Goal: Complete application form

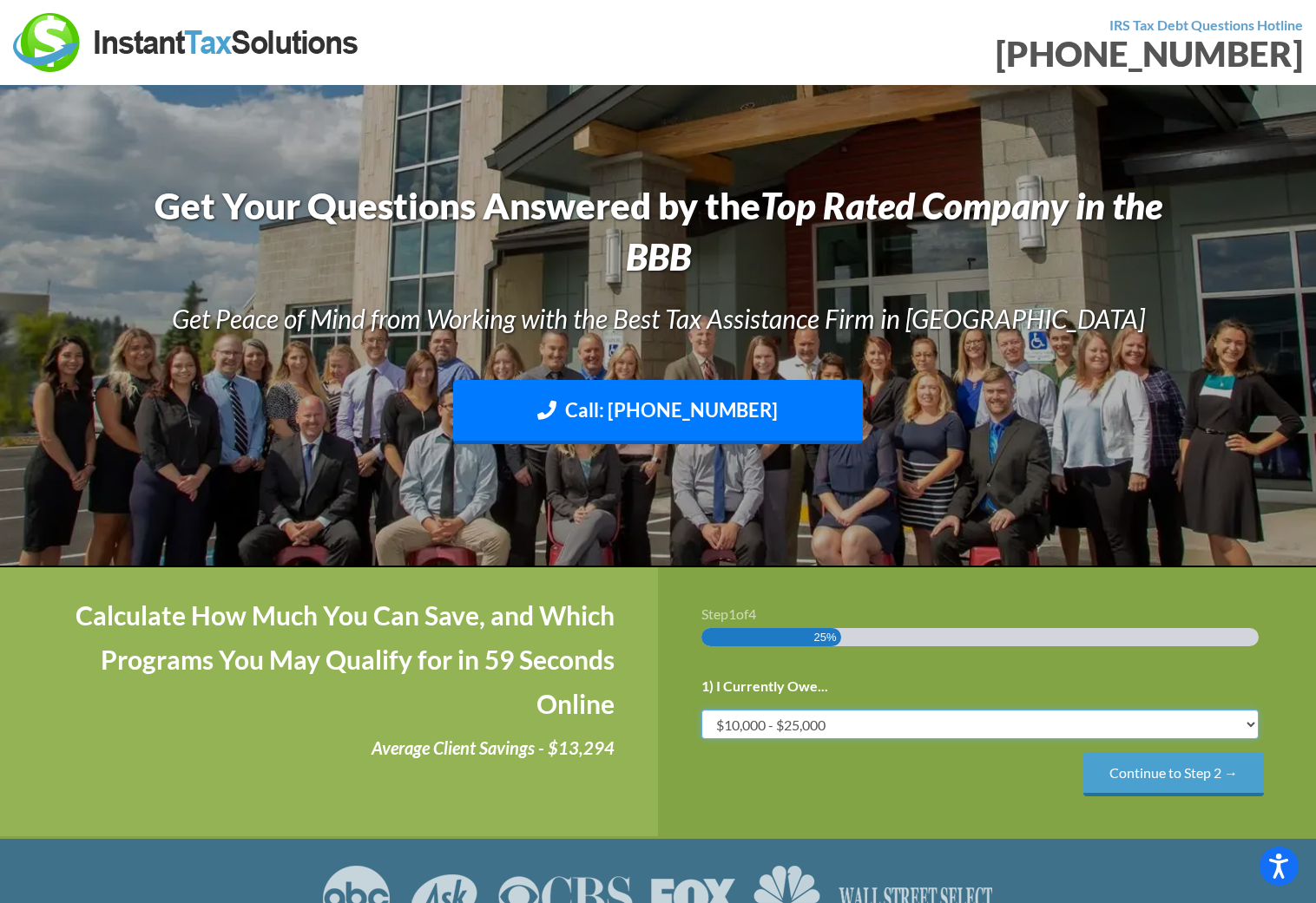
select select "50-75"
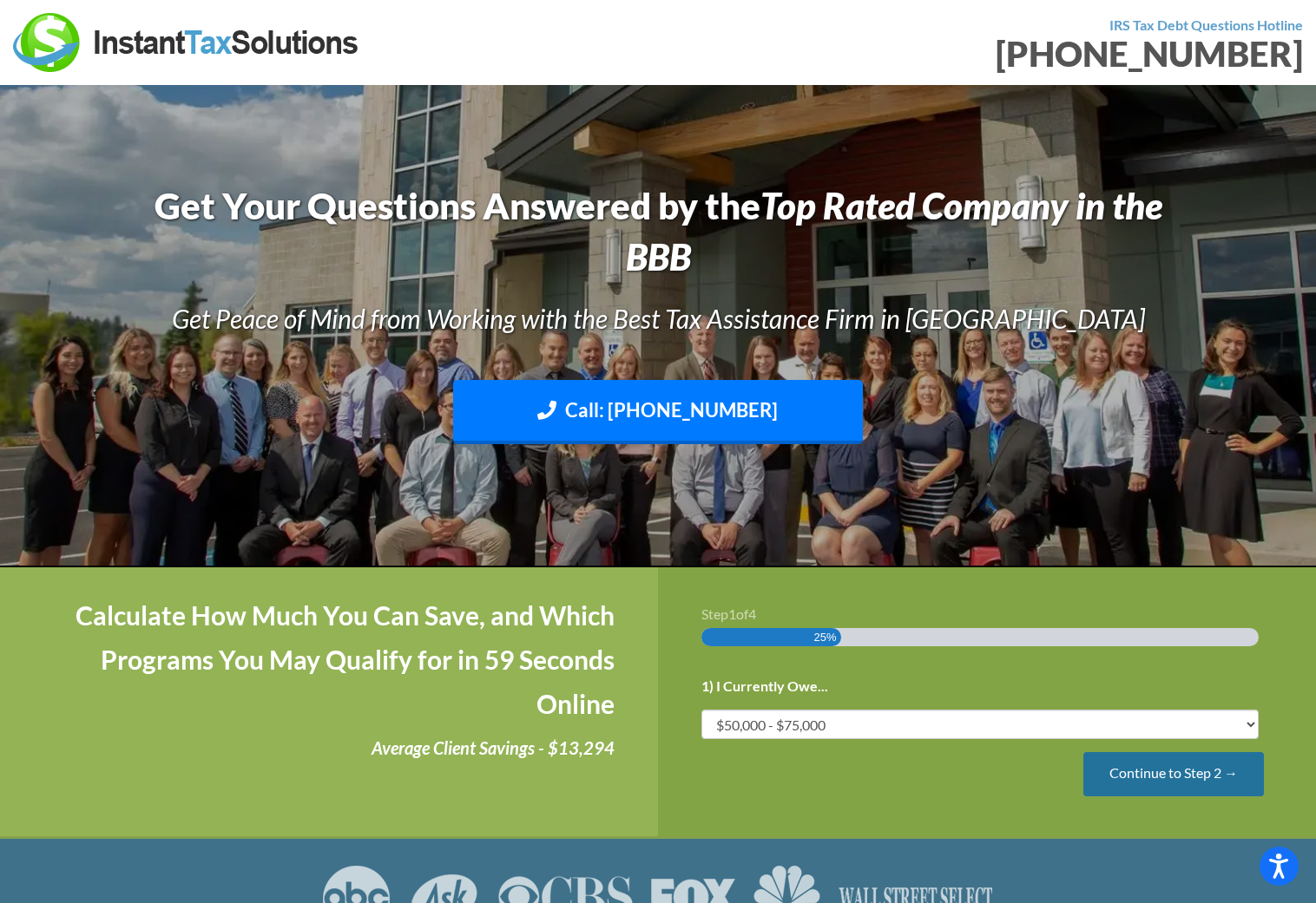
click at [1174, 771] on input "Continue to Step 2 →" at bounding box center [1173, 774] width 180 height 45
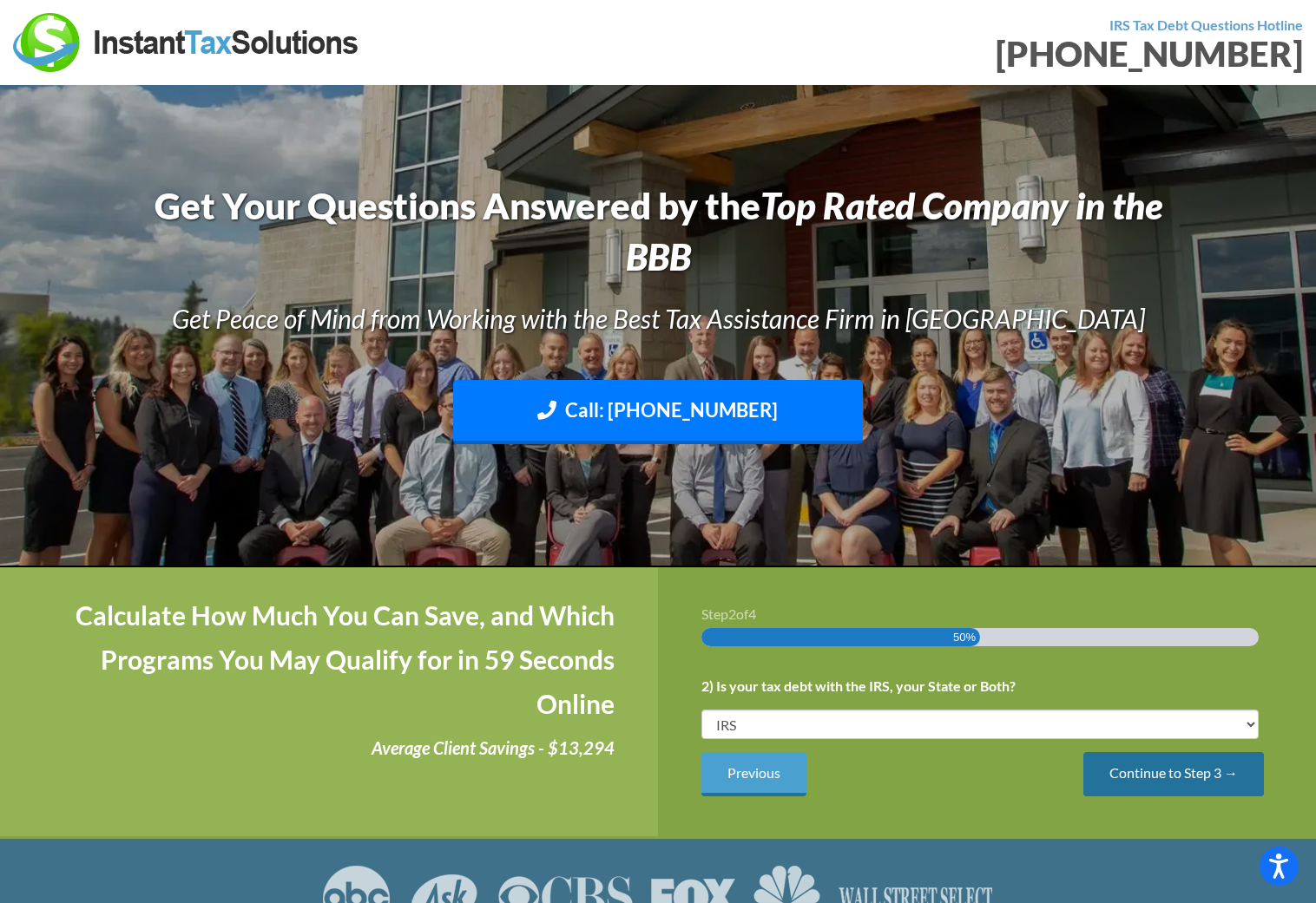
click at [1177, 772] on input "Continue to Step 3 →" at bounding box center [1173, 774] width 180 height 45
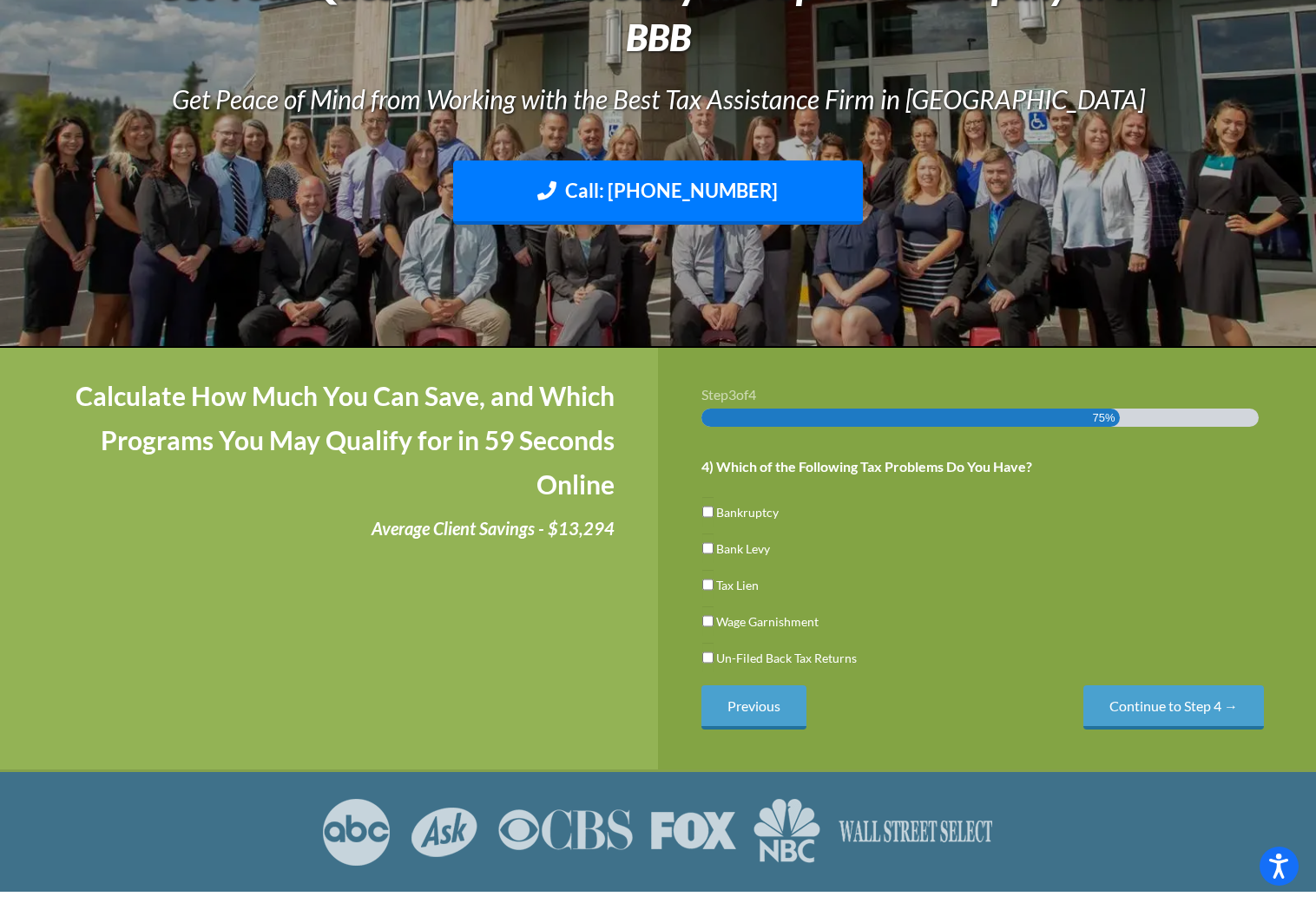
scroll to position [221, 0]
click at [709, 581] on input "Tax Lien" at bounding box center [707, 584] width 11 height 30
checkbox input "true"
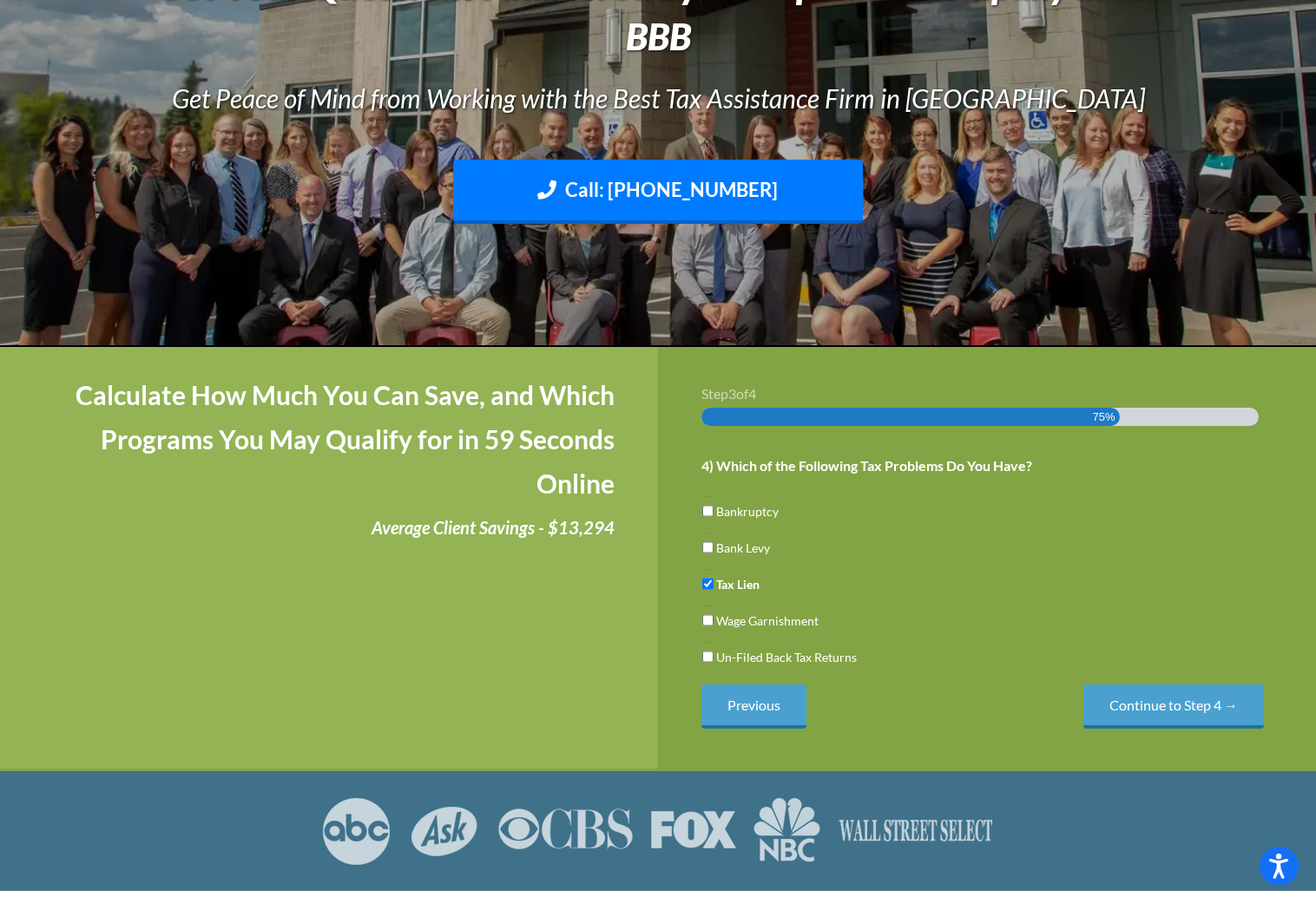
click at [707, 542] on input "Bank Levy" at bounding box center [707, 547] width 11 height 30
checkbox input "true"
click at [1182, 703] on input "Continue to Step 4 →" at bounding box center [1173, 706] width 180 height 45
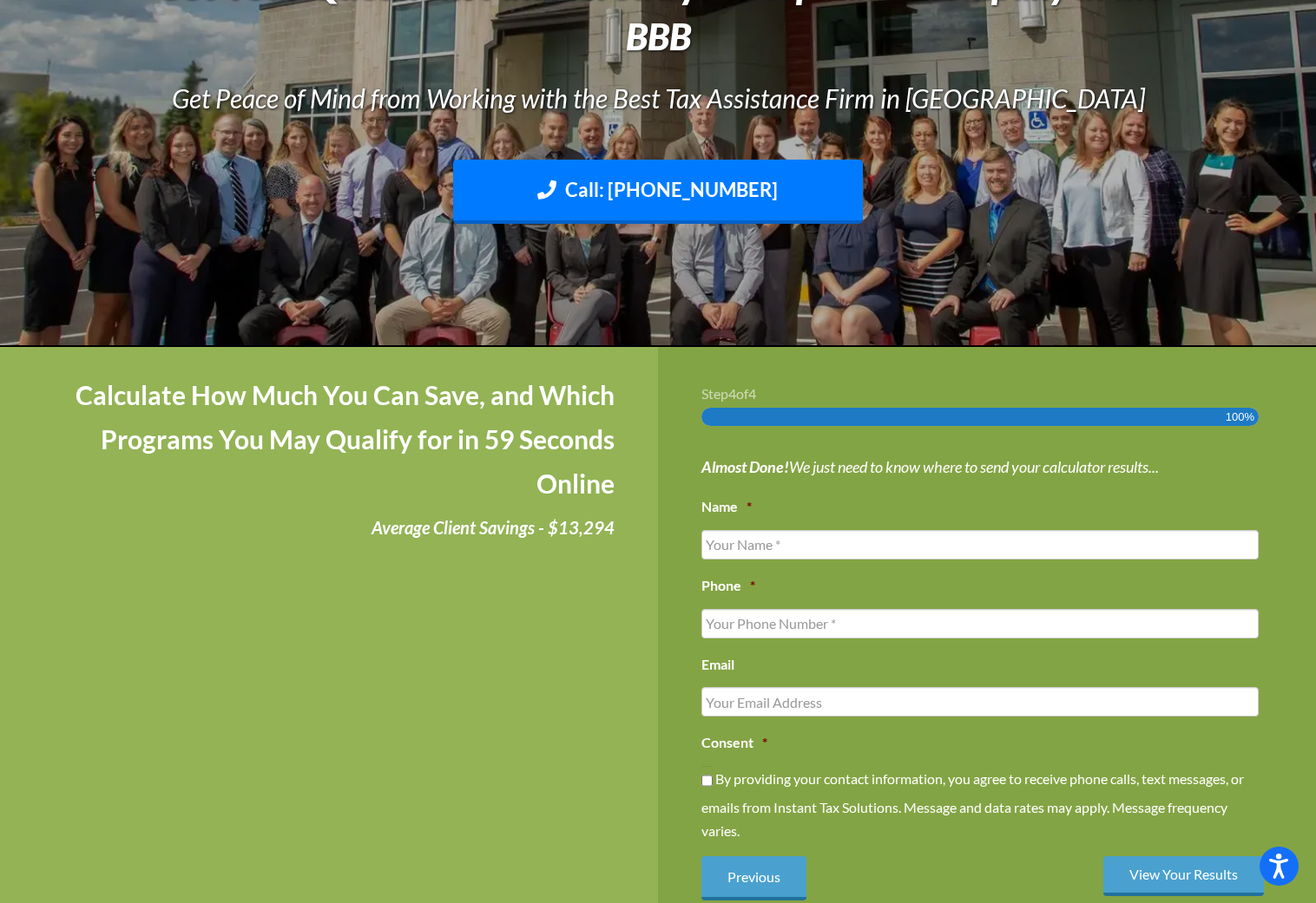
scroll to position [0, 0]
click at [906, 547] on input "Name *" at bounding box center [980, 545] width 557 height 30
type input "Stuart Jameson"
type input "(719) 200-6055"
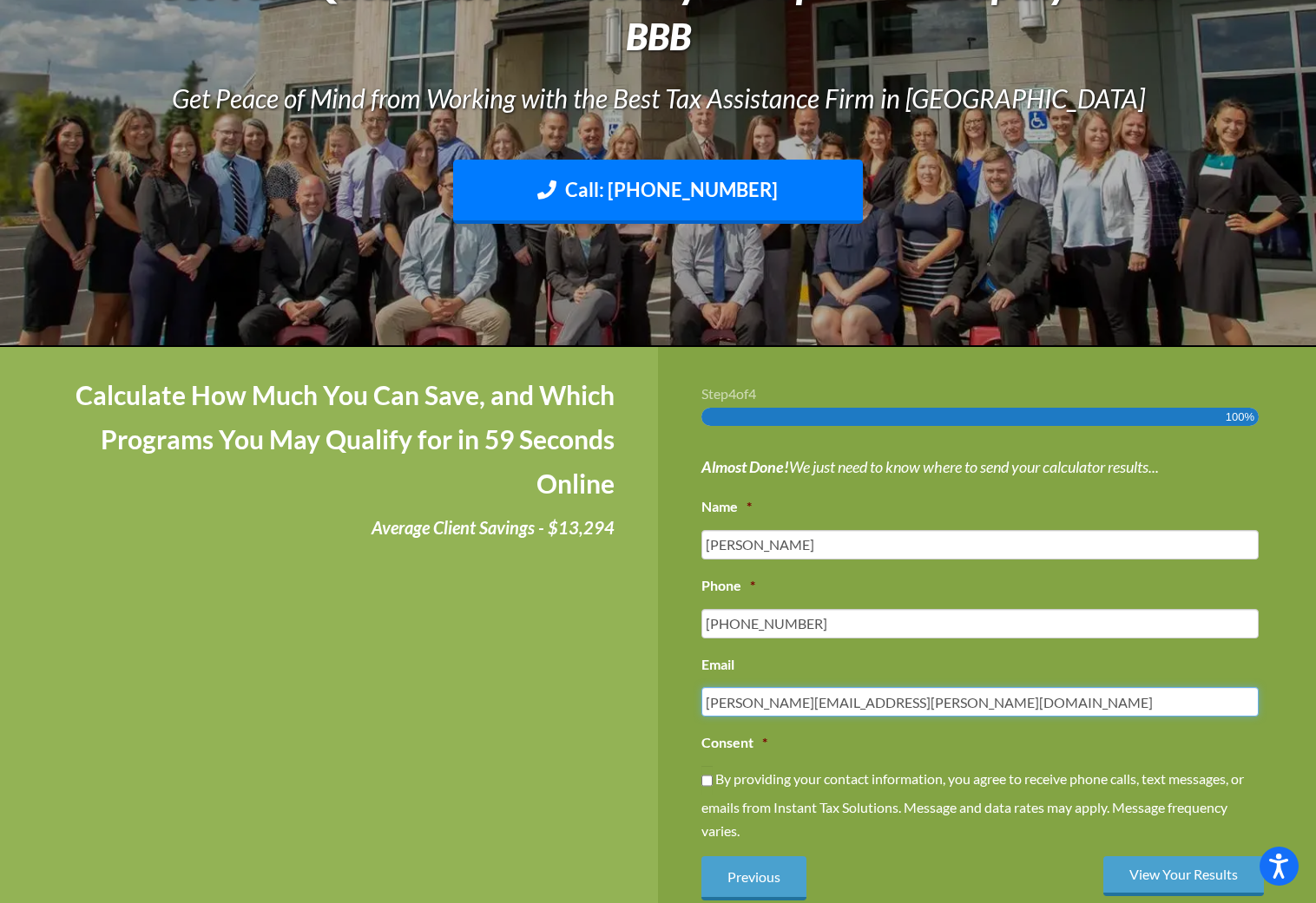
type input "STUART.JAMESON@OUTLOOK.COM"
click at [711, 778] on input "By providing your contact information, you agree to receive phone calls, text m…" at bounding box center [706, 781] width 11 height 30
checkbox input "true"
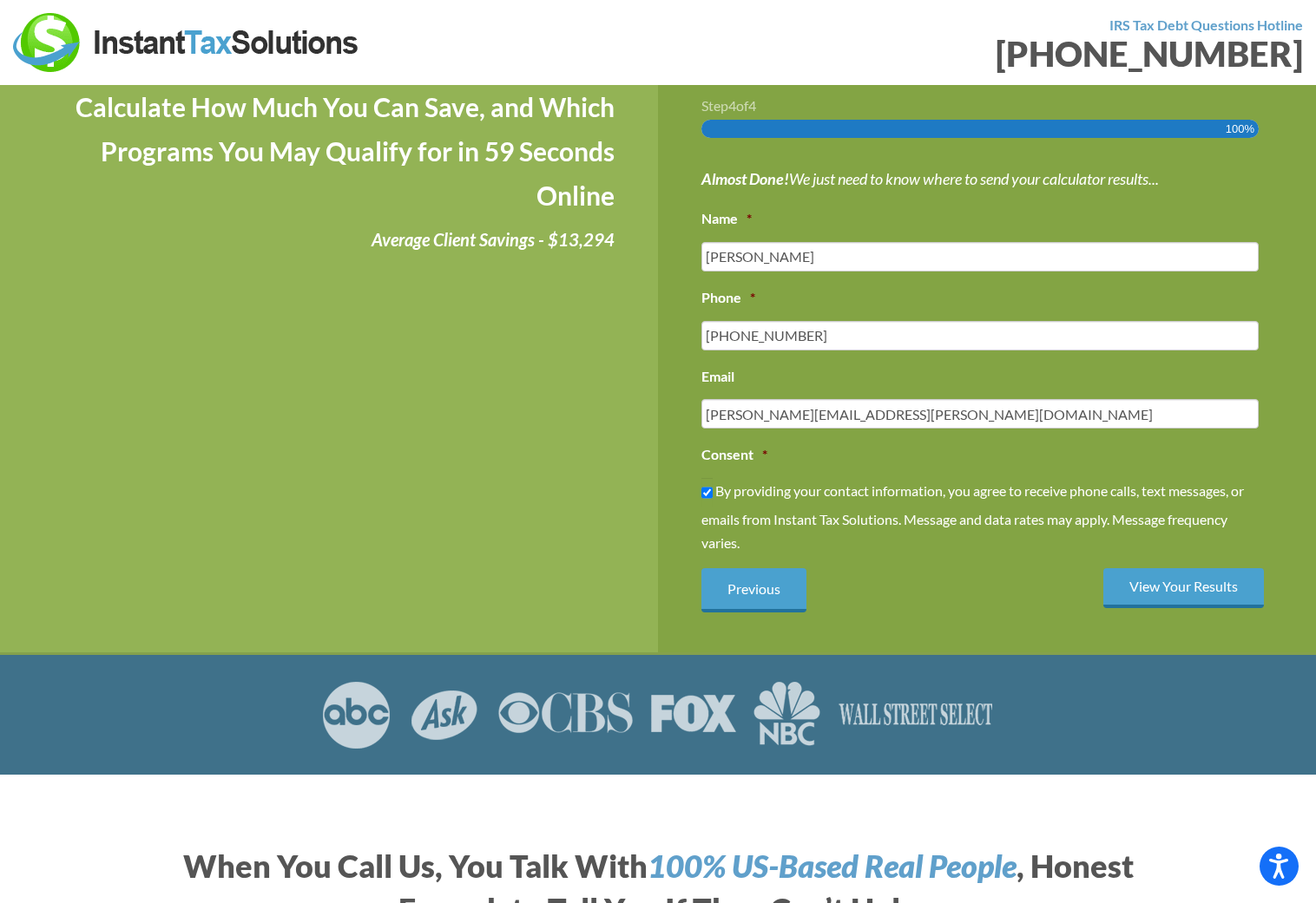
scroll to position [426, 0]
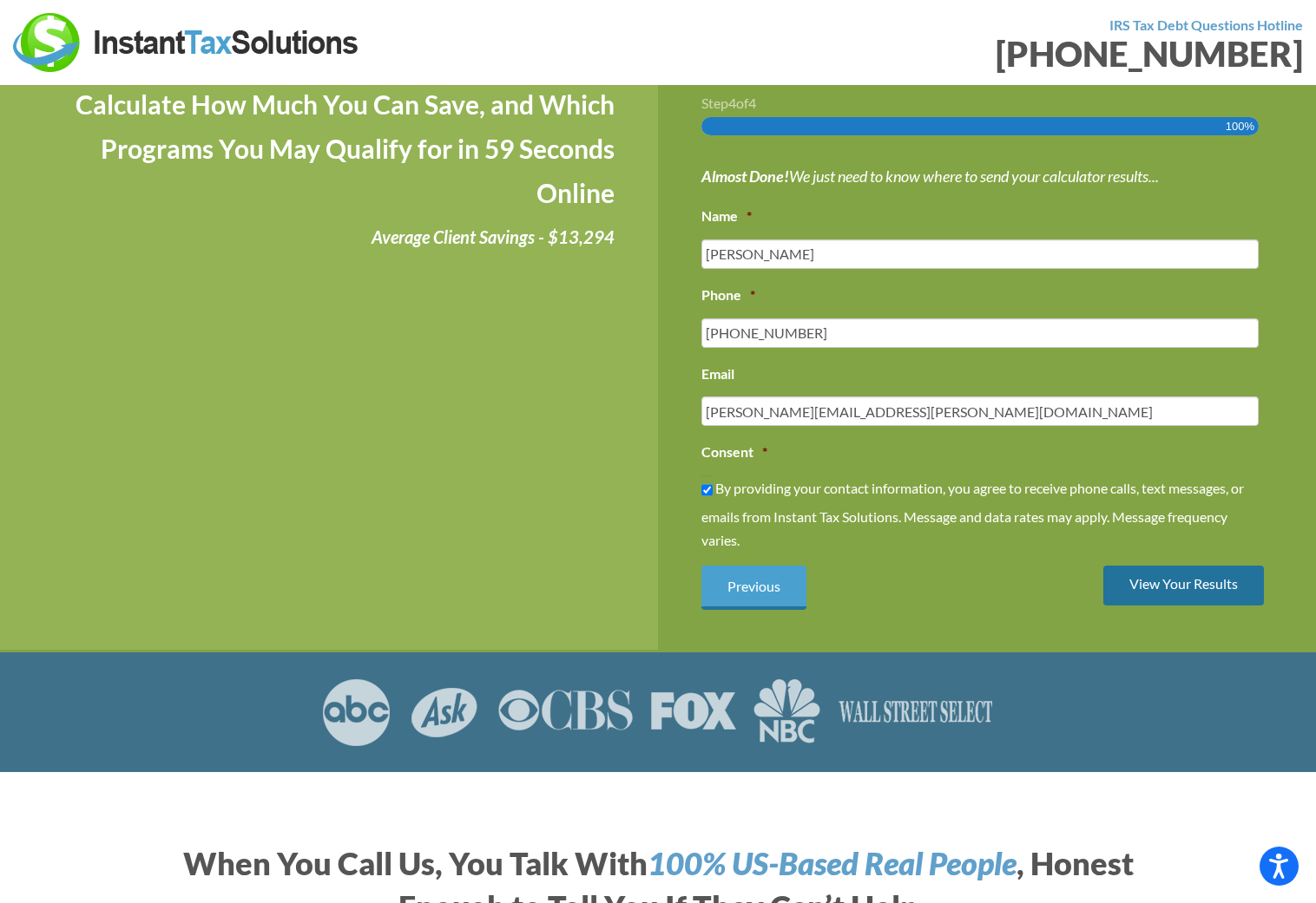
click at [1177, 588] on input "View Your Results" at bounding box center [1183, 586] width 160 height 41
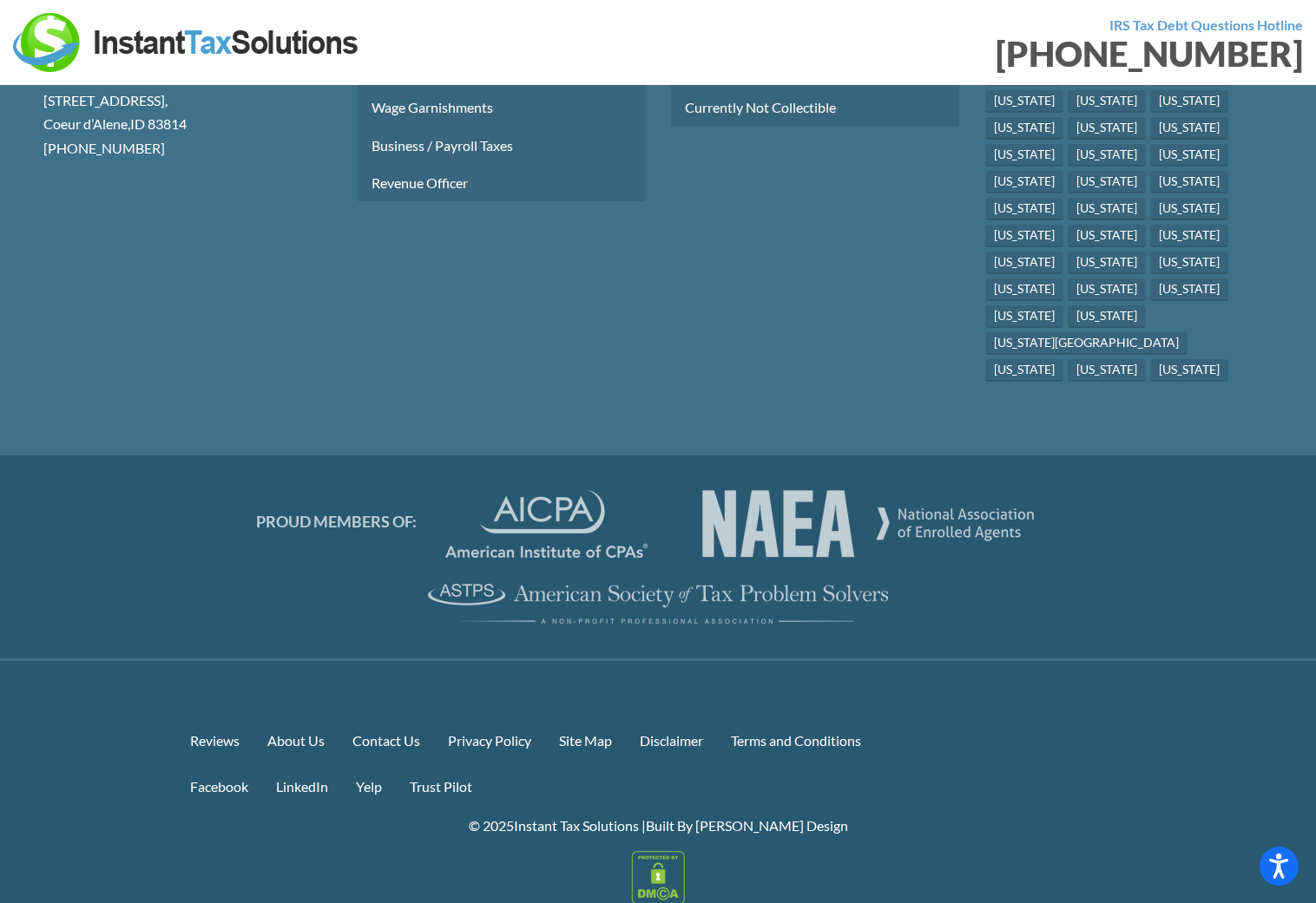
scroll to position [1263, 0]
click at [298, 723] on link "About Us" at bounding box center [295, 742] width 85 height 38
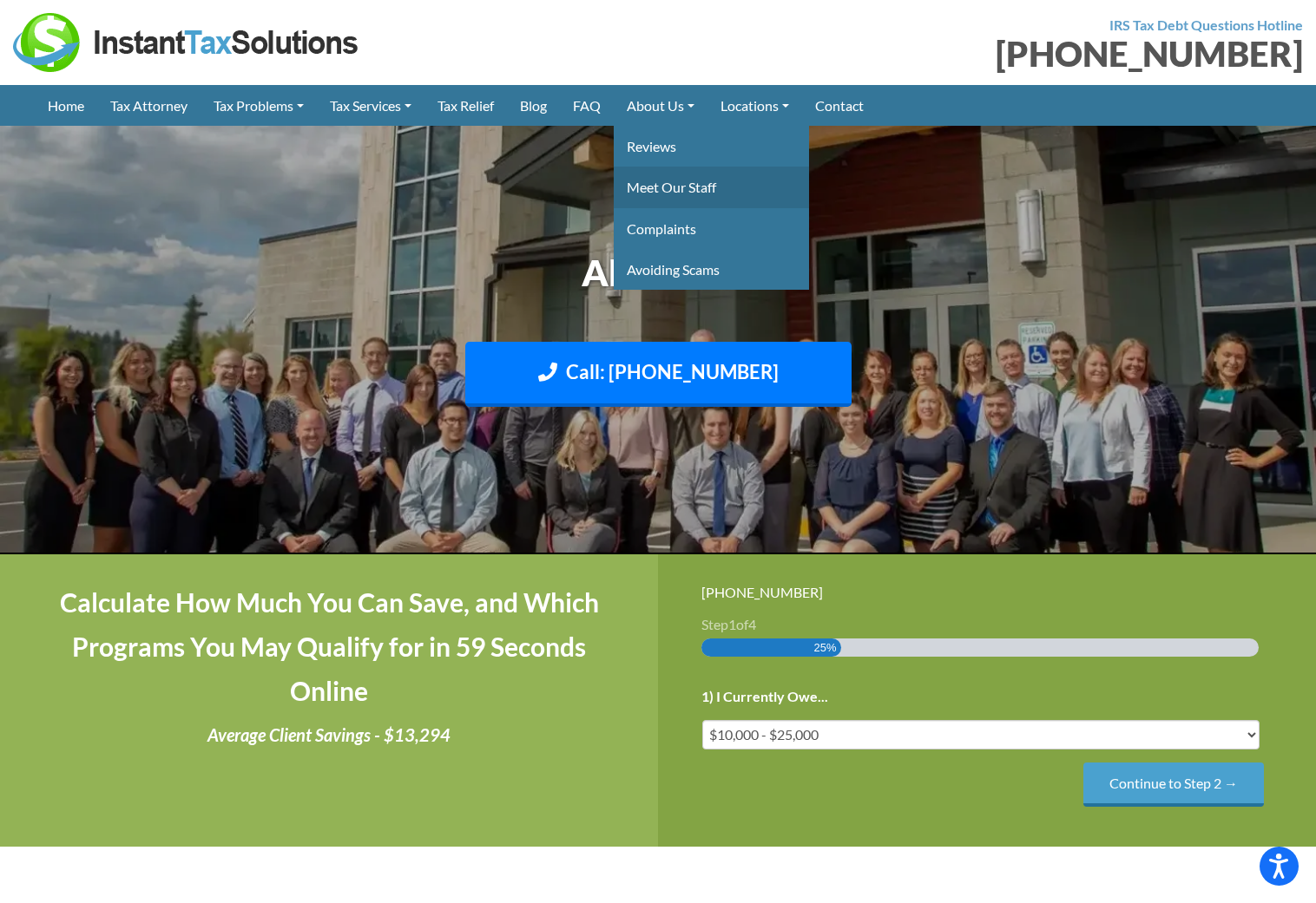
click at [694, 187] on link "Meet Our Staff" at bounding box center [711, 187] width 195 height 41
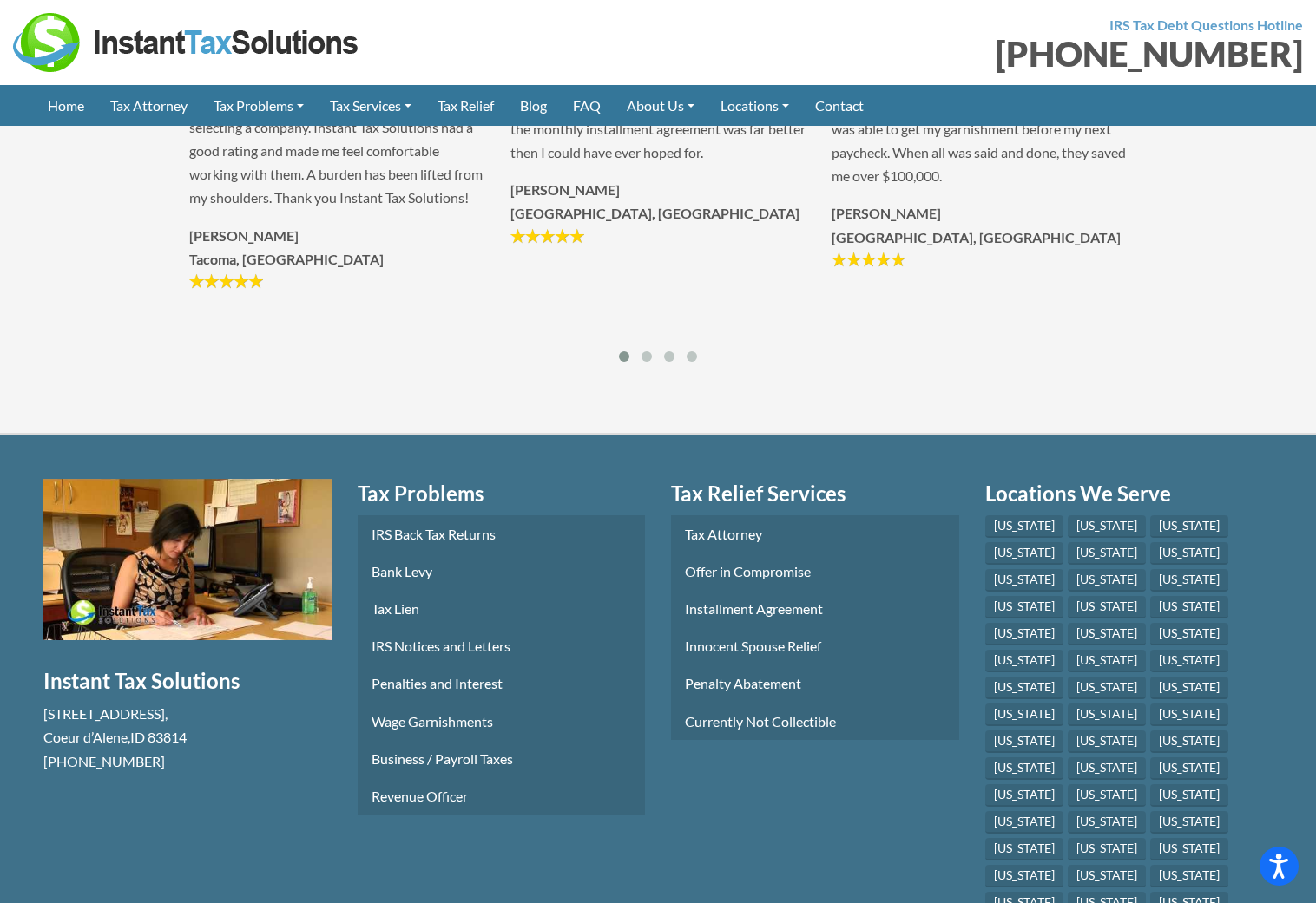
scroll to position [8646, 0]
